Goal: Check status: Check status

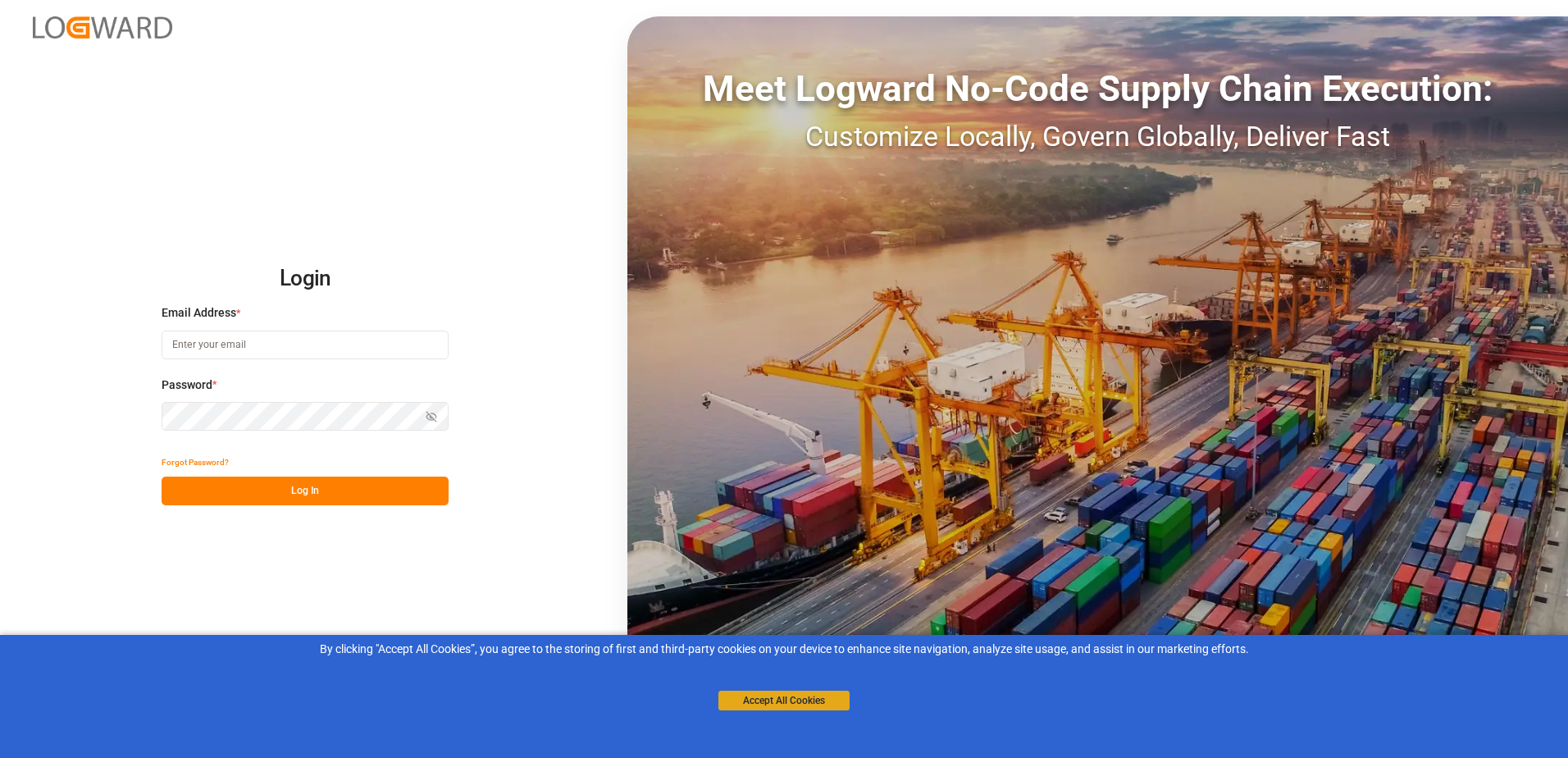
type input "[PERSON_NAME][EMAIL_ADDRESS][DOMAIN_NAME]"
click at [778, 706] on button "Accept All Cookies" at bounding box center [784, 700] width 132 height 20
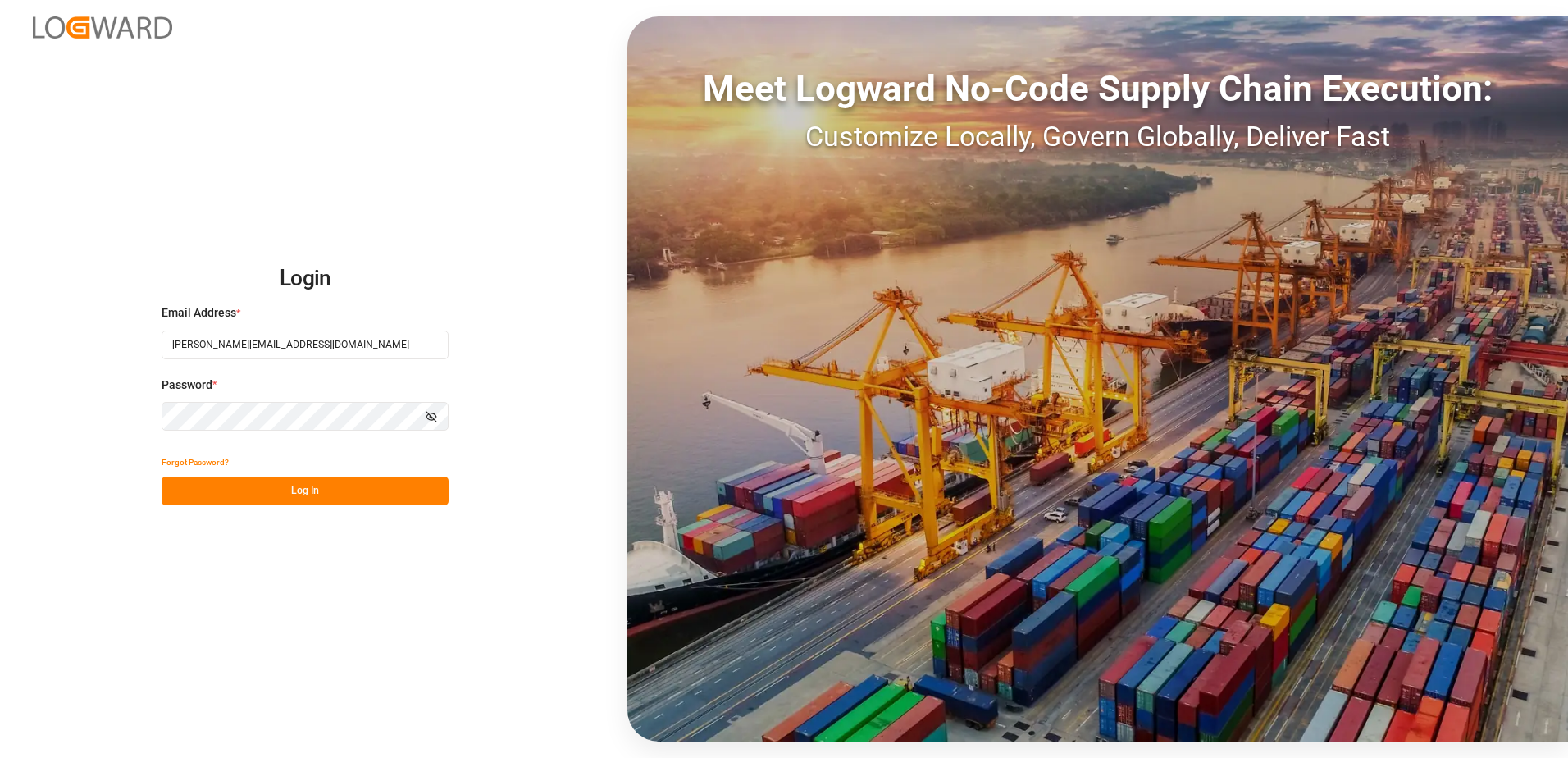
click at [296, 491] on button "Log In" at bounding box center [305, 491] width 287 height 29
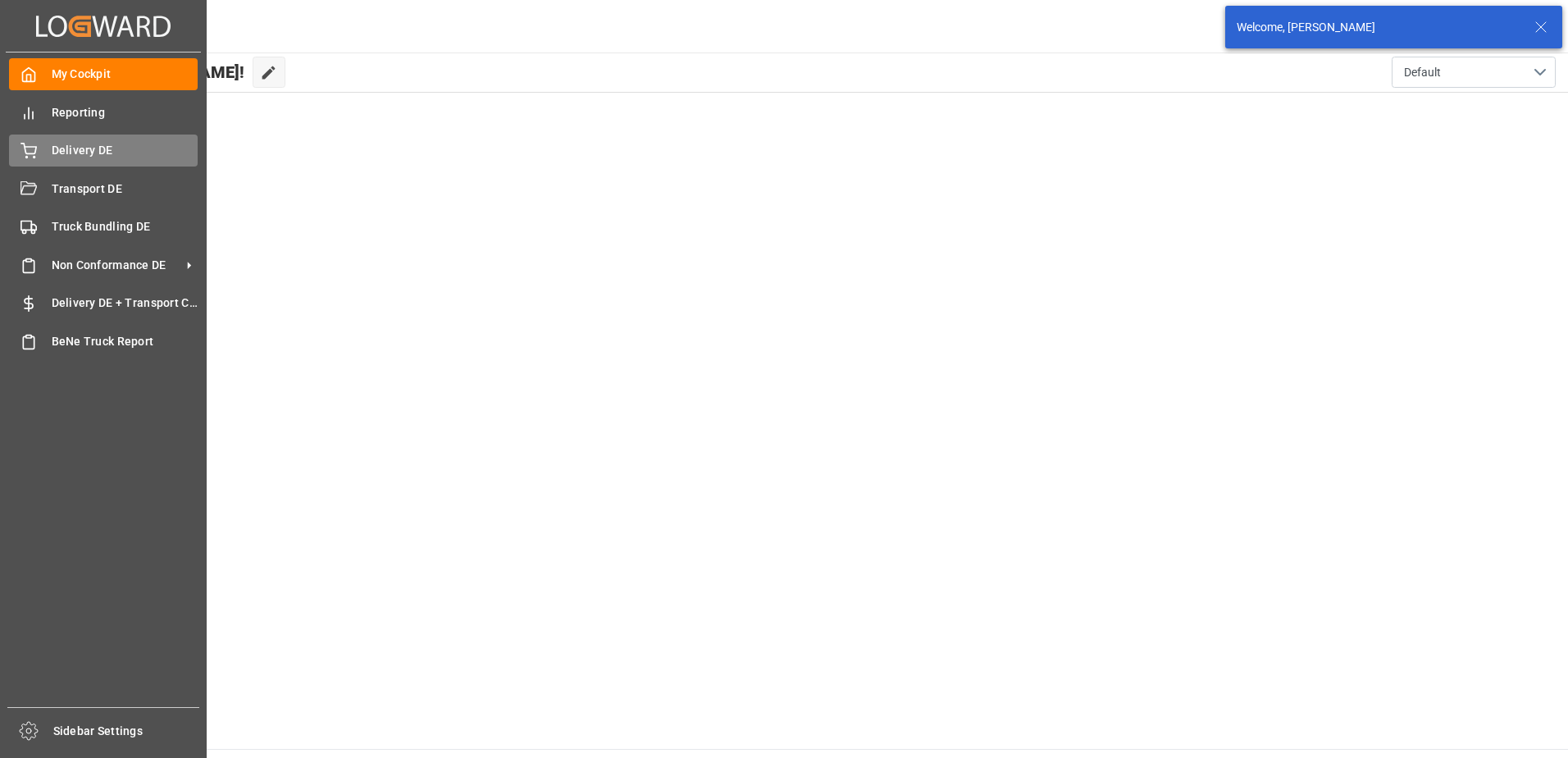
click at [58, 154] on span "Delivery DE" at bounding box center [125, 150] width 147 height 17
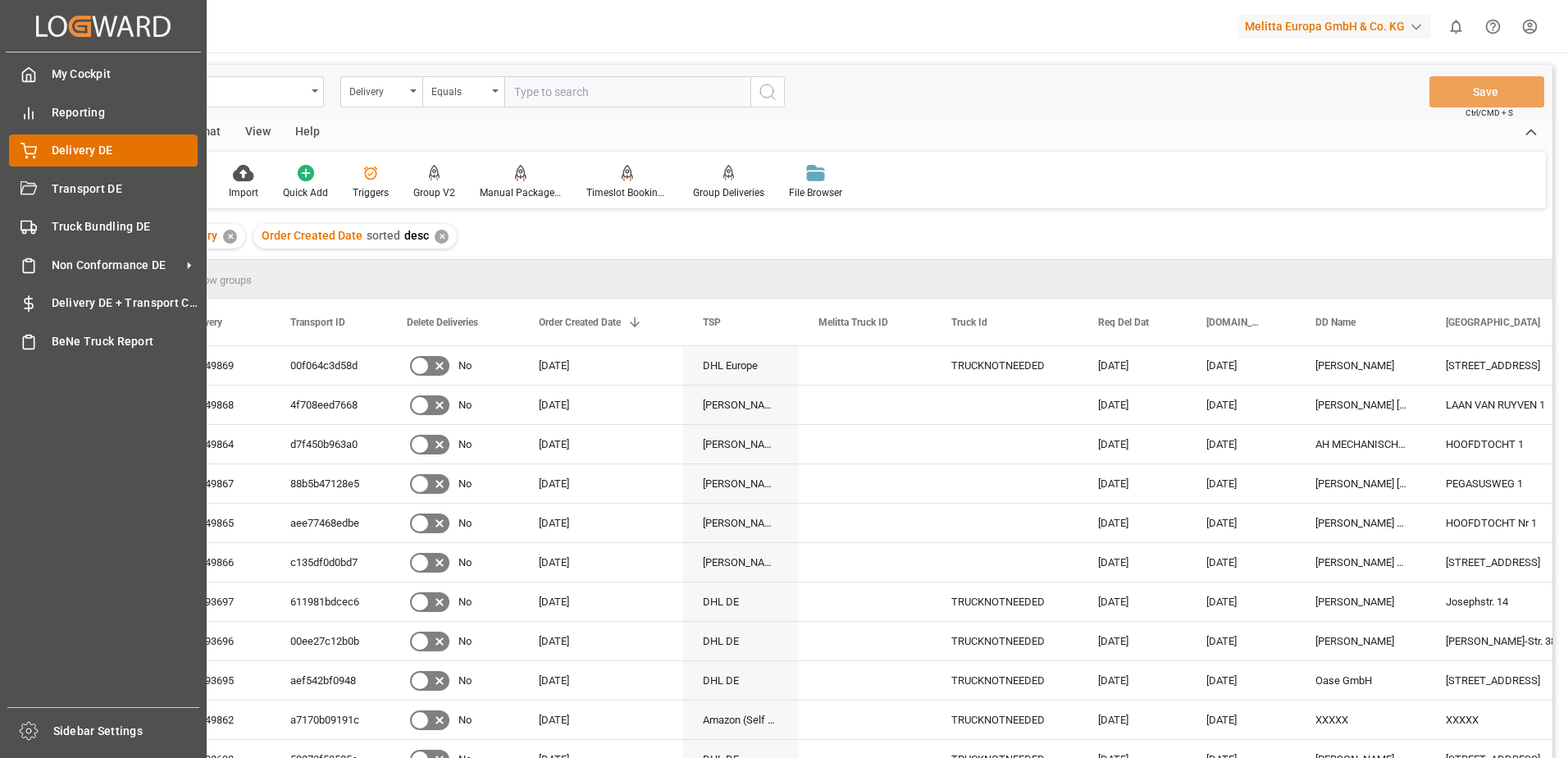
click at [25, 150] on icon at bounding box center [28, 149] width 15 height 10
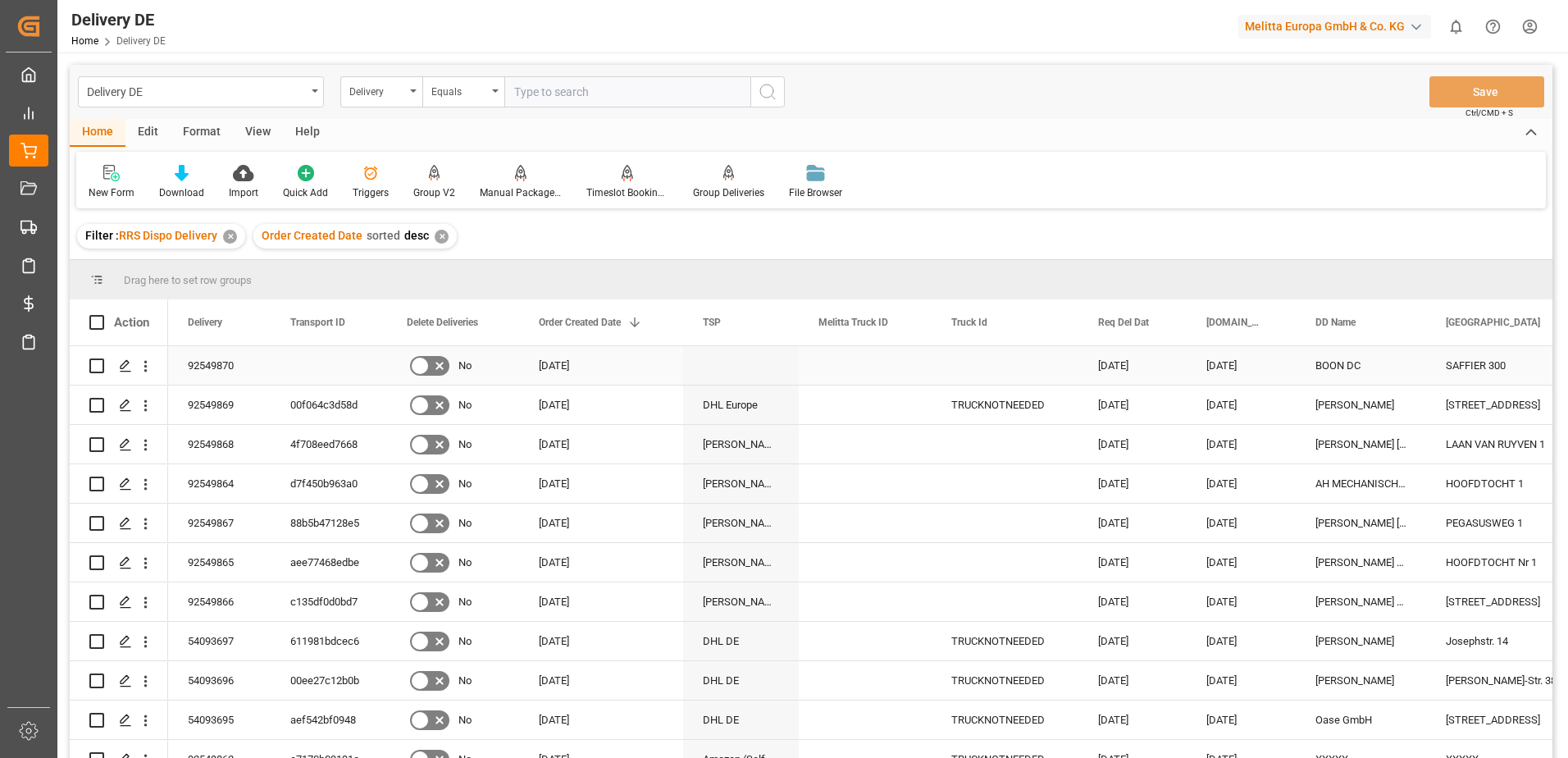
click at [98, 367] on input "Press Space to toggle row selection (unchecked)" at bounding box center [97, 366] width 15 height 15
checkbox input "true"
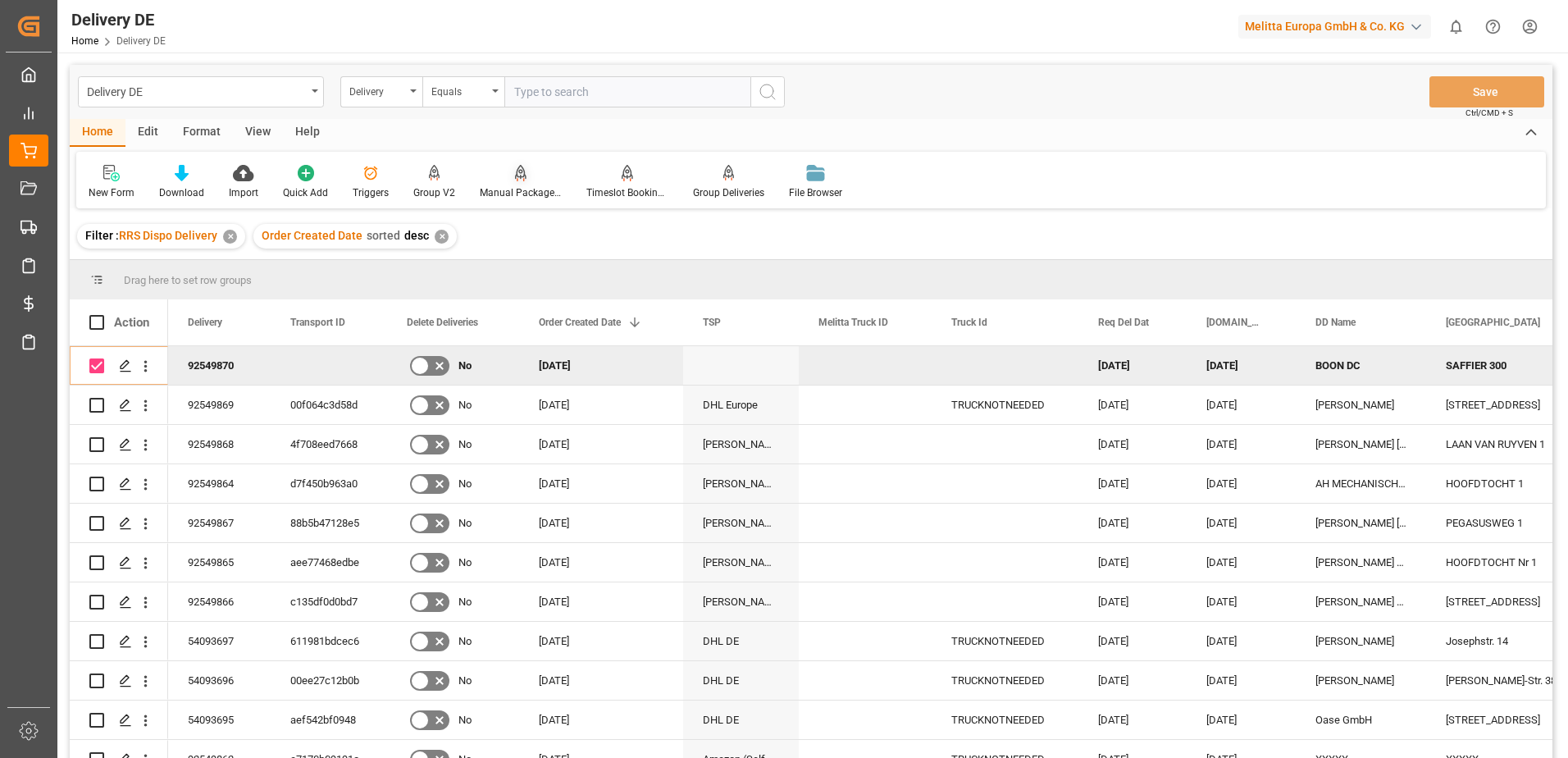
click at [512, 190] on div "Manual Package TypeDetermination" at bounding box center [521, 192] width 82 height 15
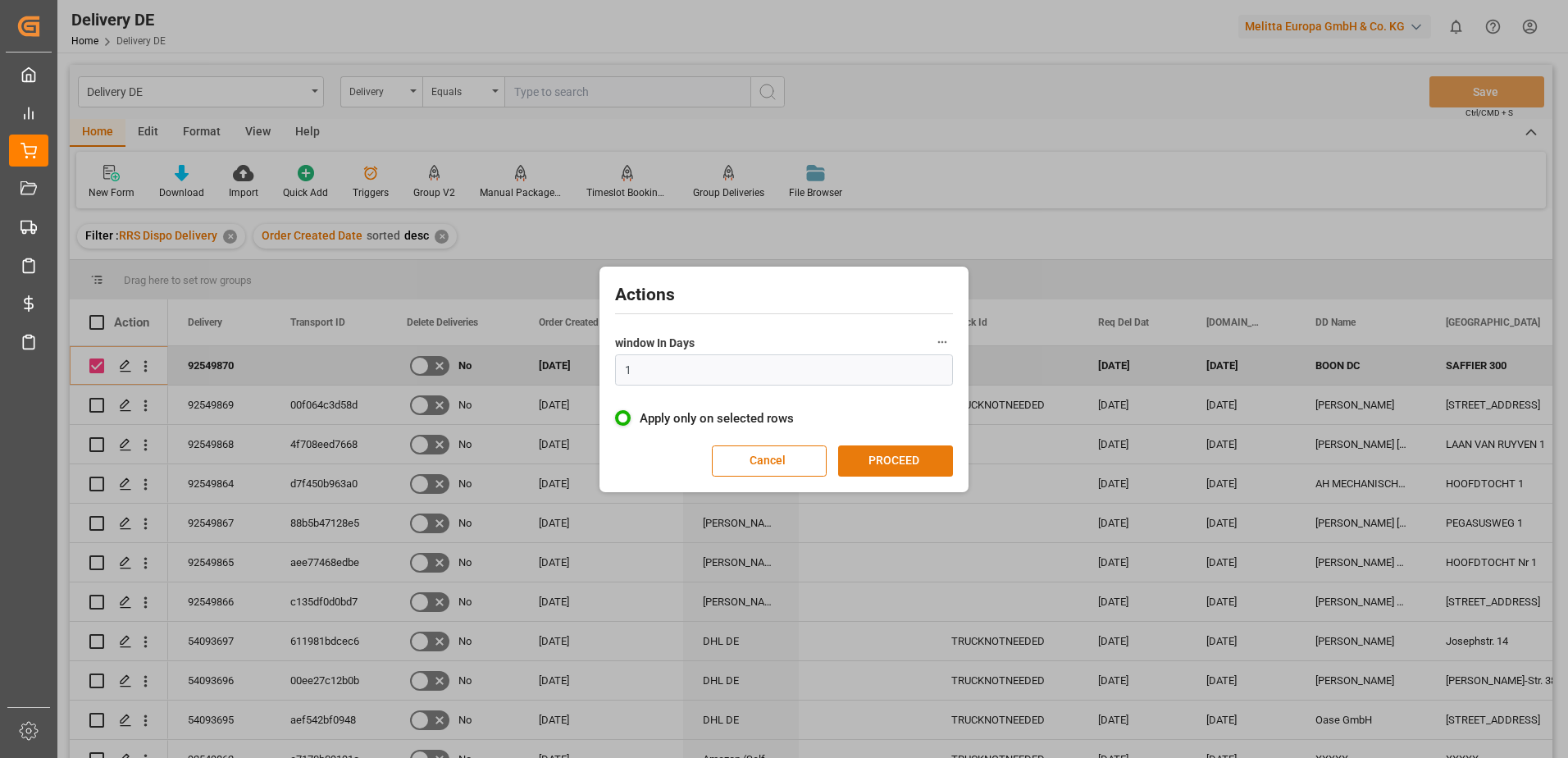
click at [864, 458] on button "PROCEED" at bounding box center [895, 461] width 114 height 31
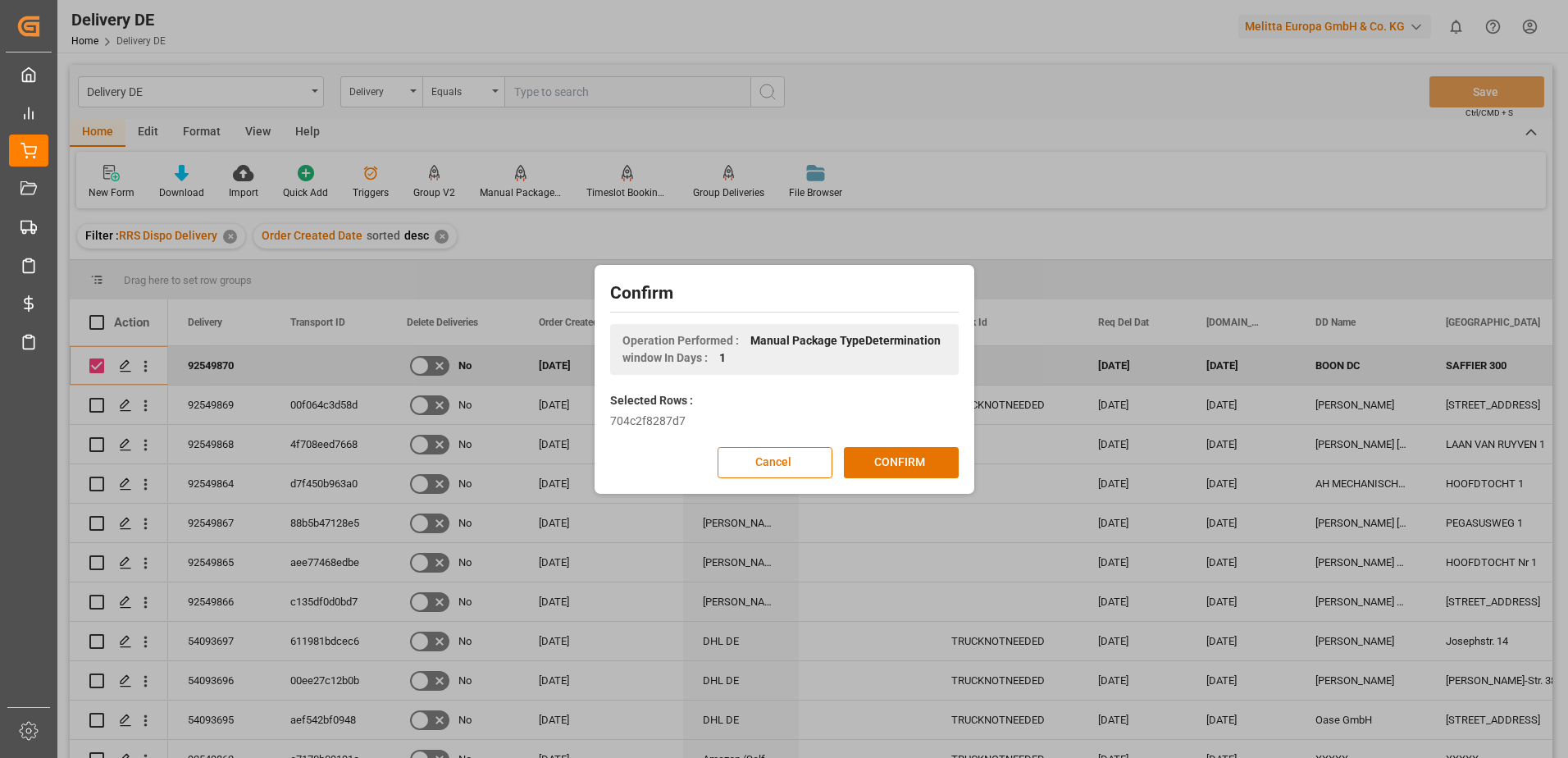
click at [864, 458] on button "CONFIRM" at bounding box center [901, 462] width 114 height 31
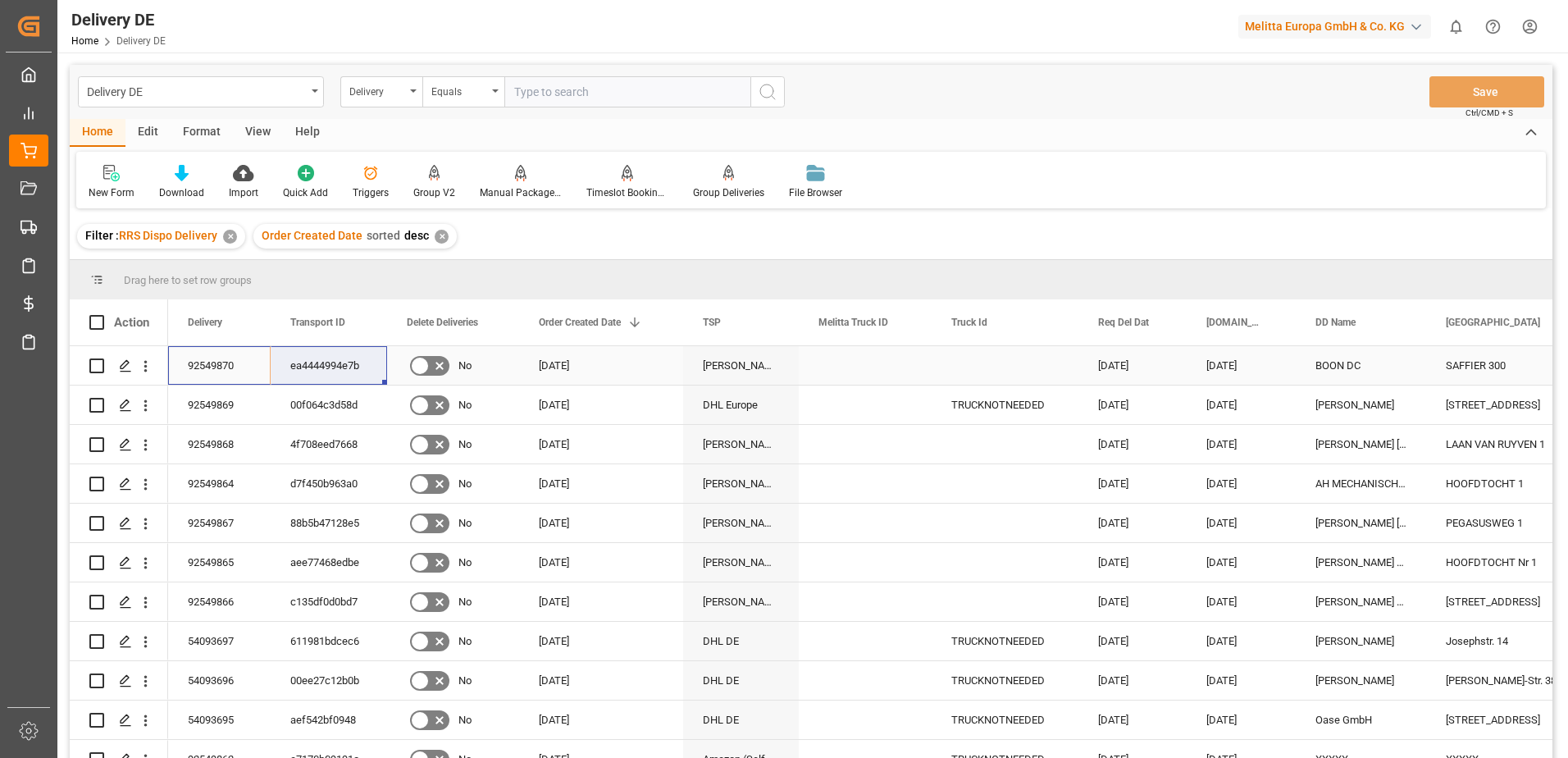
drag, startPoint x: 225, startPoint y: 365, endPoint x: 319, endPoint y: 355, distance: 94.5
click at [1532, 26] on html "Created by potrace 1.15, written by [PERSON_NAME] [DATE]-[DATE] Created by potr…" at bounding box center [784, 379] width 1568 height 758
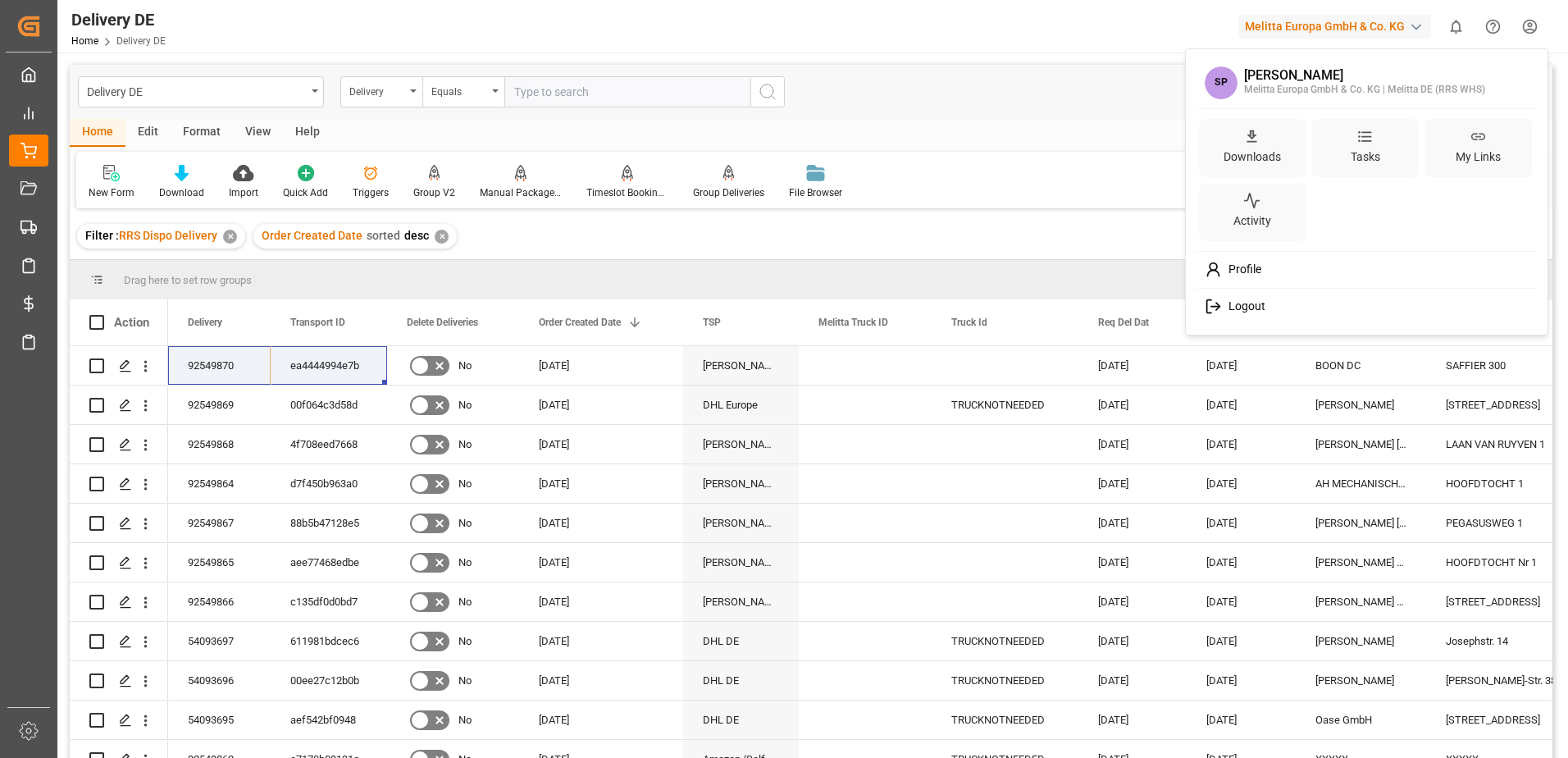
click at [1260, 310] on span "Logout" at bounding box center [1243, 306] width 44 height 15
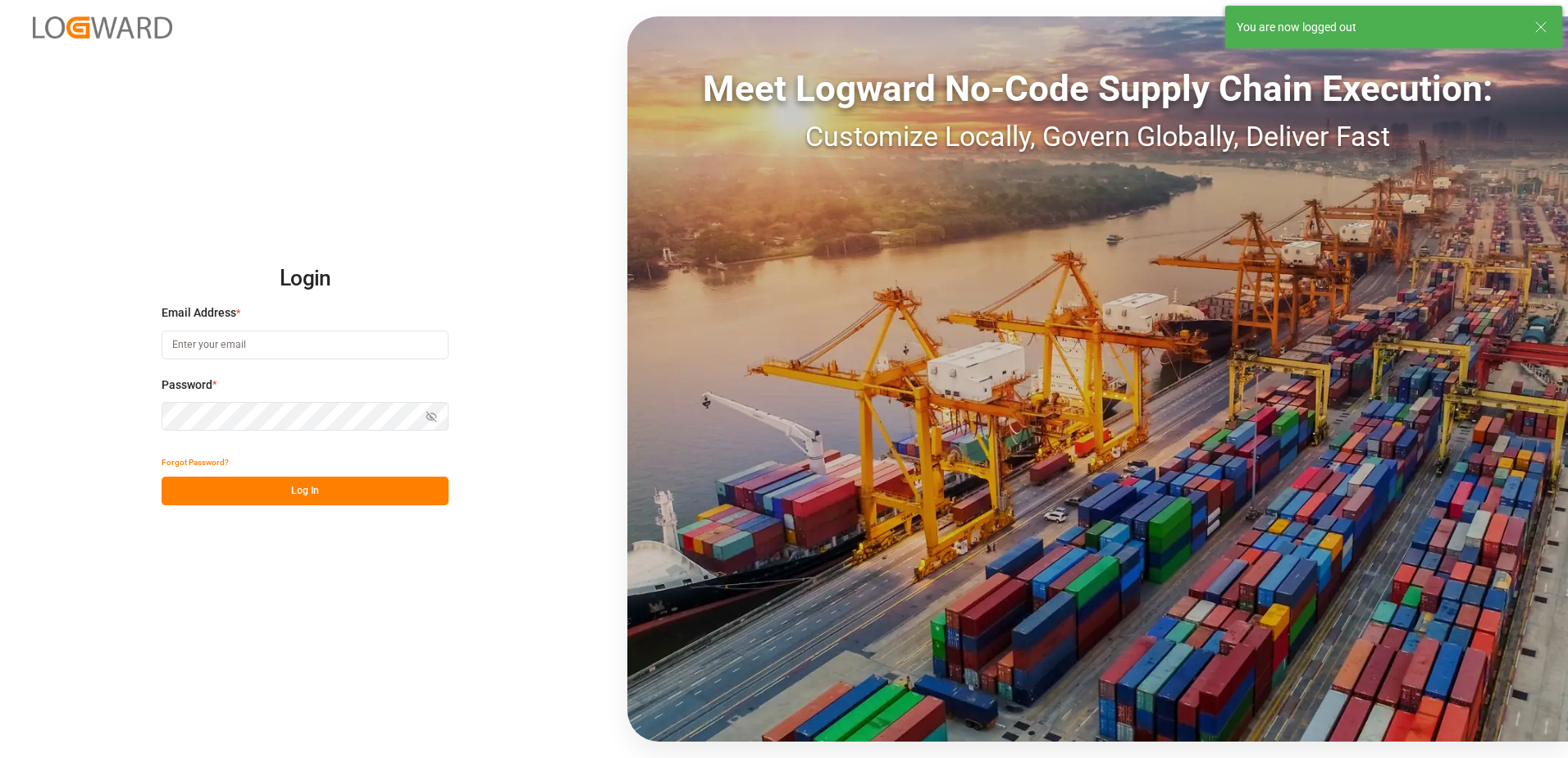
type input "[PERSON_NAME][EMAIL_ADDRESS][DOMAIN_NAME]"
